Goal: Register for event/course

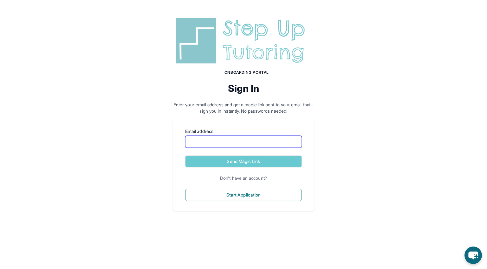
click at [237, 139] on input "Email address" at bounding box center [243, 142] width 117 height 12
type input "**********"
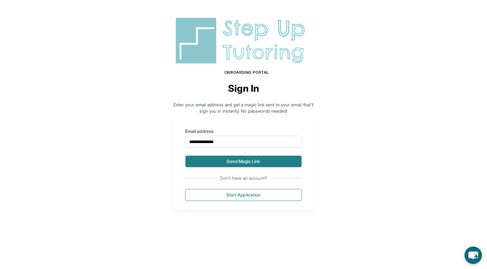
click at [247, 164] on button "Send Magic Link" at bounding box center [243, 162] width 117 height 12
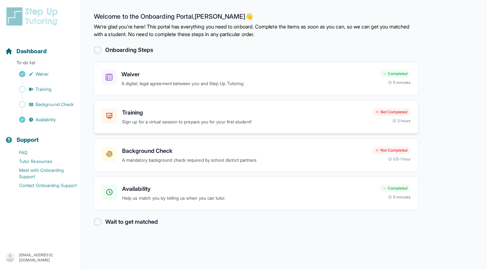
click at [188, 117] on div "Training Sign up for a virtual session to prepare you for your first student!" at bounding box center [244, 116] width 245 height 17
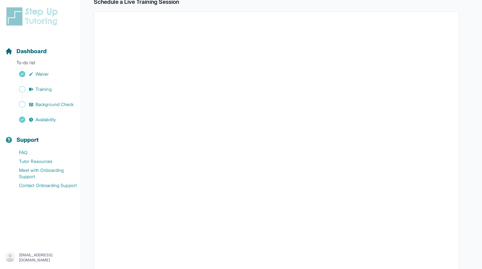
scroll to position [114, 0]
click at [27, 48] on span "Dashboard" at bounding box center [31, 51] width 30 height 9
